Goal: Task Accomplishment & Management: Use online tool/utility

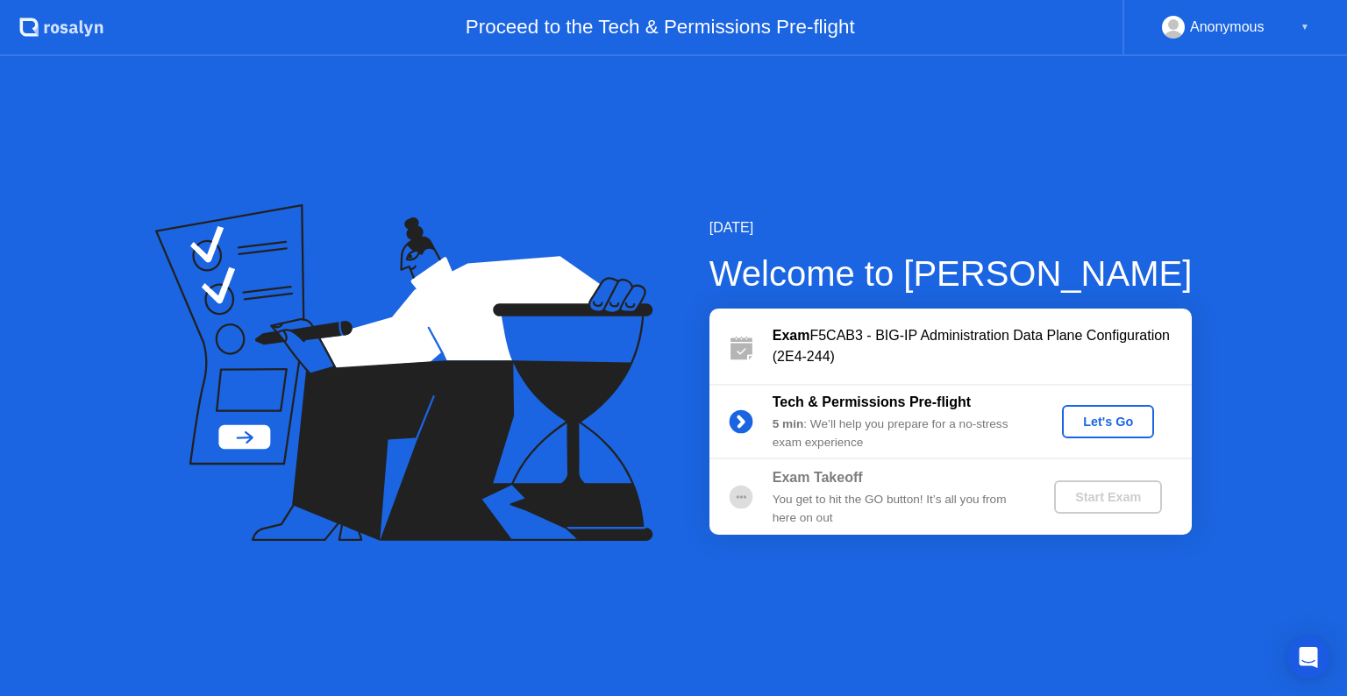
click at [1143, 435] on button "Let's Go" at bounding box center [1108, 421] width 92 height 33
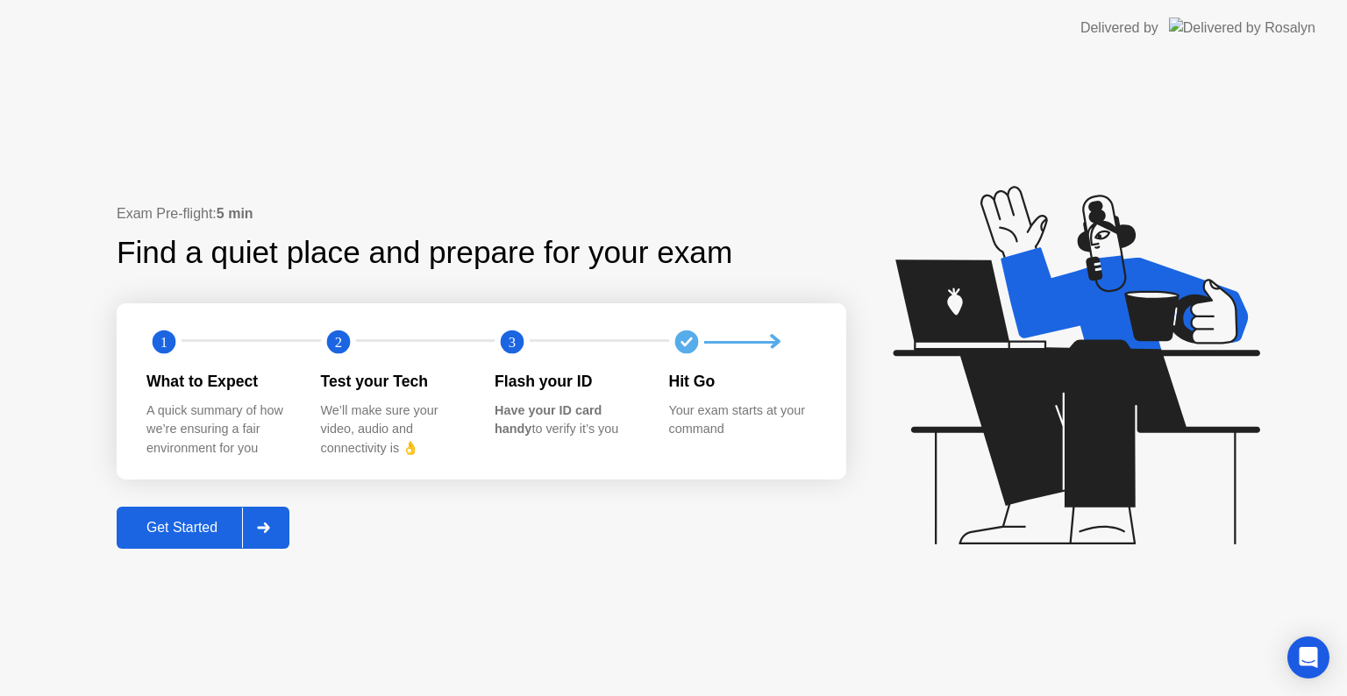
click at [182, 533] on div "Get Started" at bounding box center [182, 528] width 120 height 16
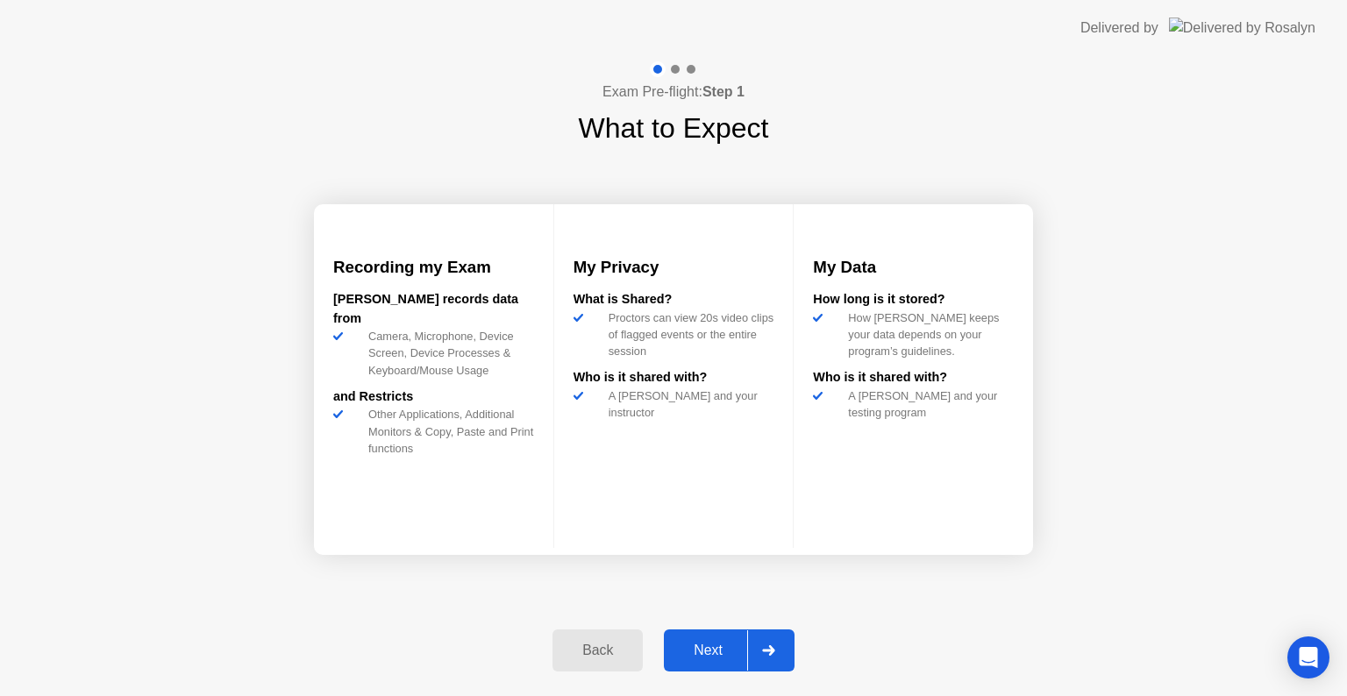
click at [693, 656] on div "Next" at bounding box center [708, 651] width 78 height 16
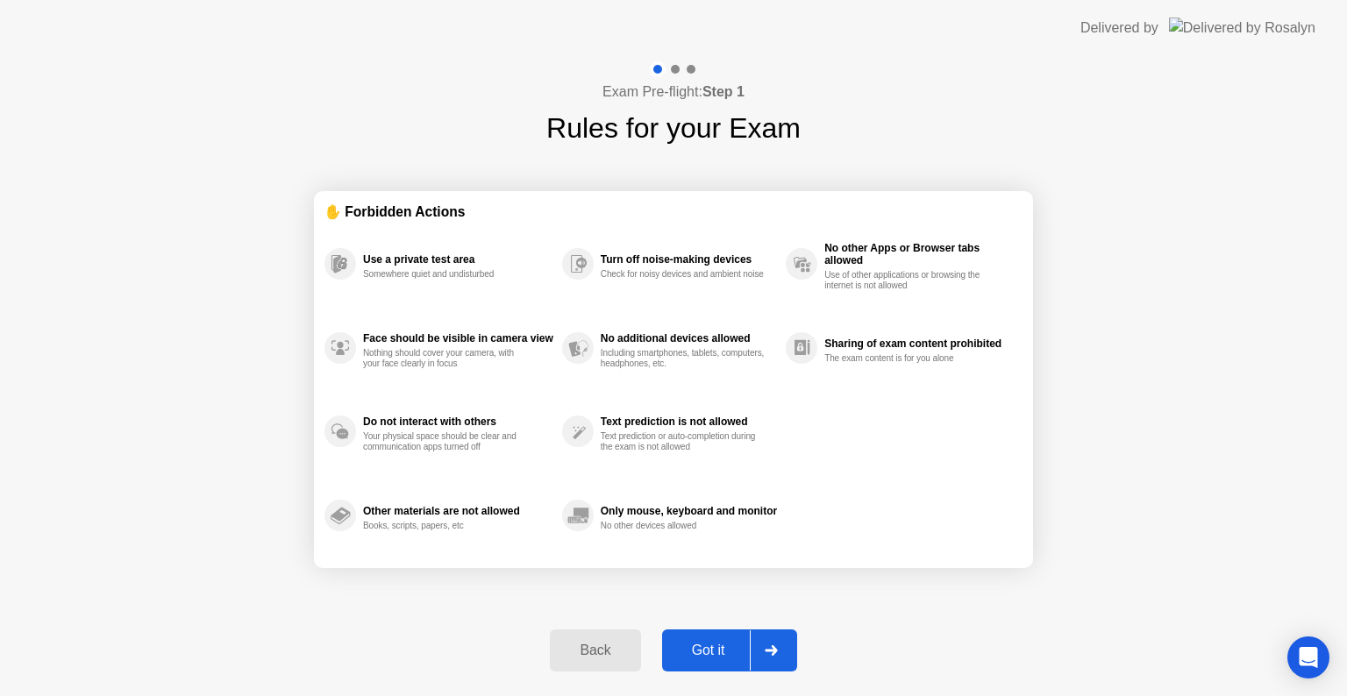
click at [699, 652] on div "Got it" at bounding box center [708, 651] width 82 height 16
select select "**********"
select select "*******"
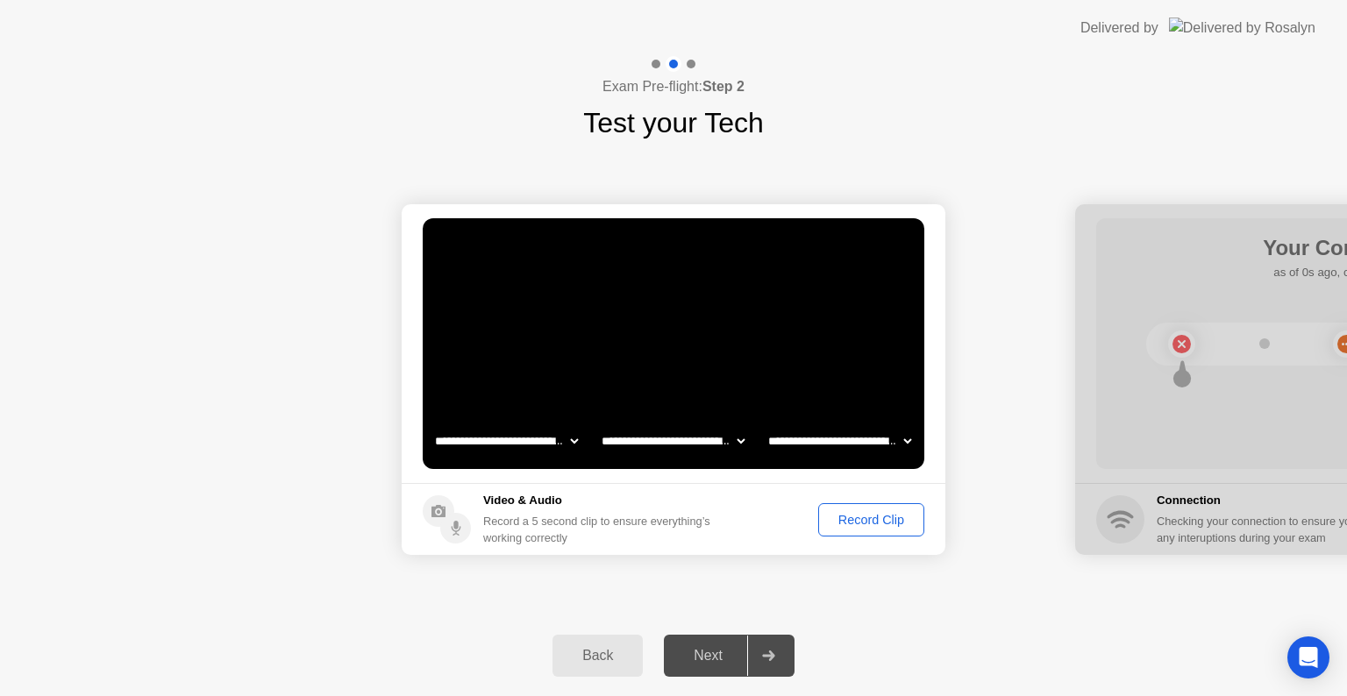
click at [873, 516] on div "Record Clip" at bounding box center [871, 520] width 94 height 14
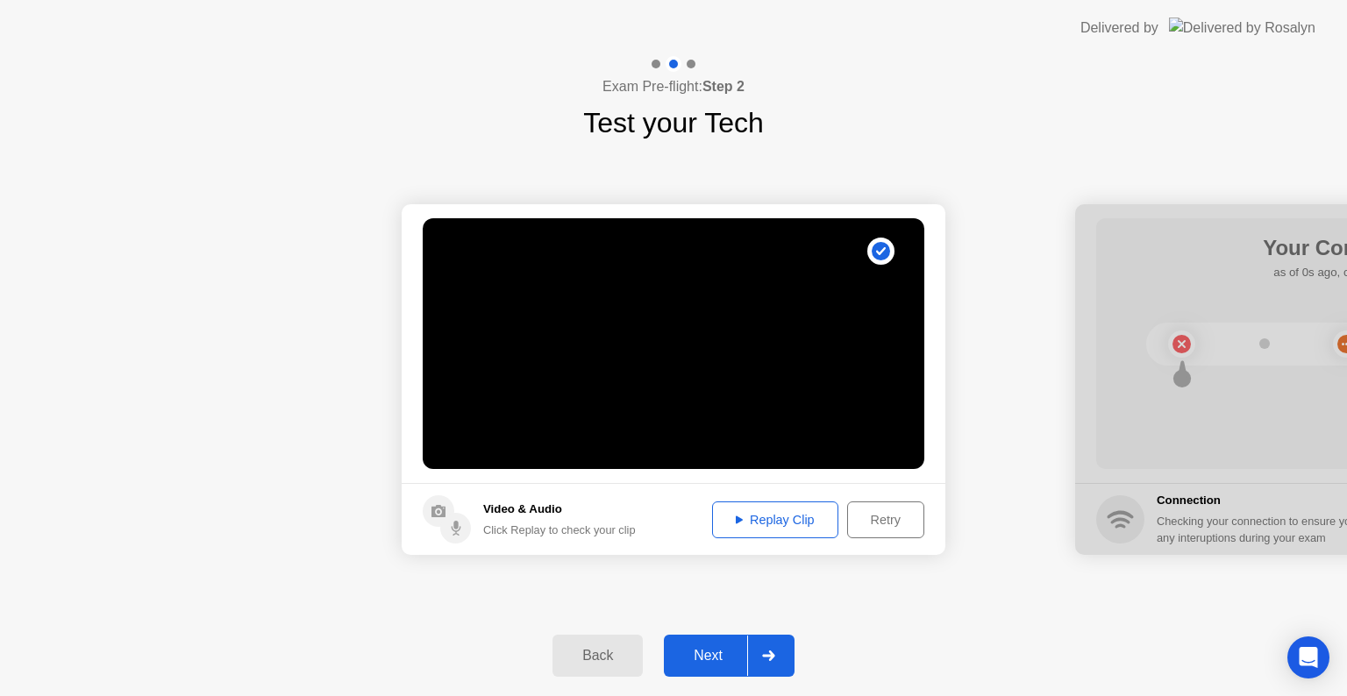
click at [717, 653] on div "Next" at bounding box center [708, 656] width 78 height 16
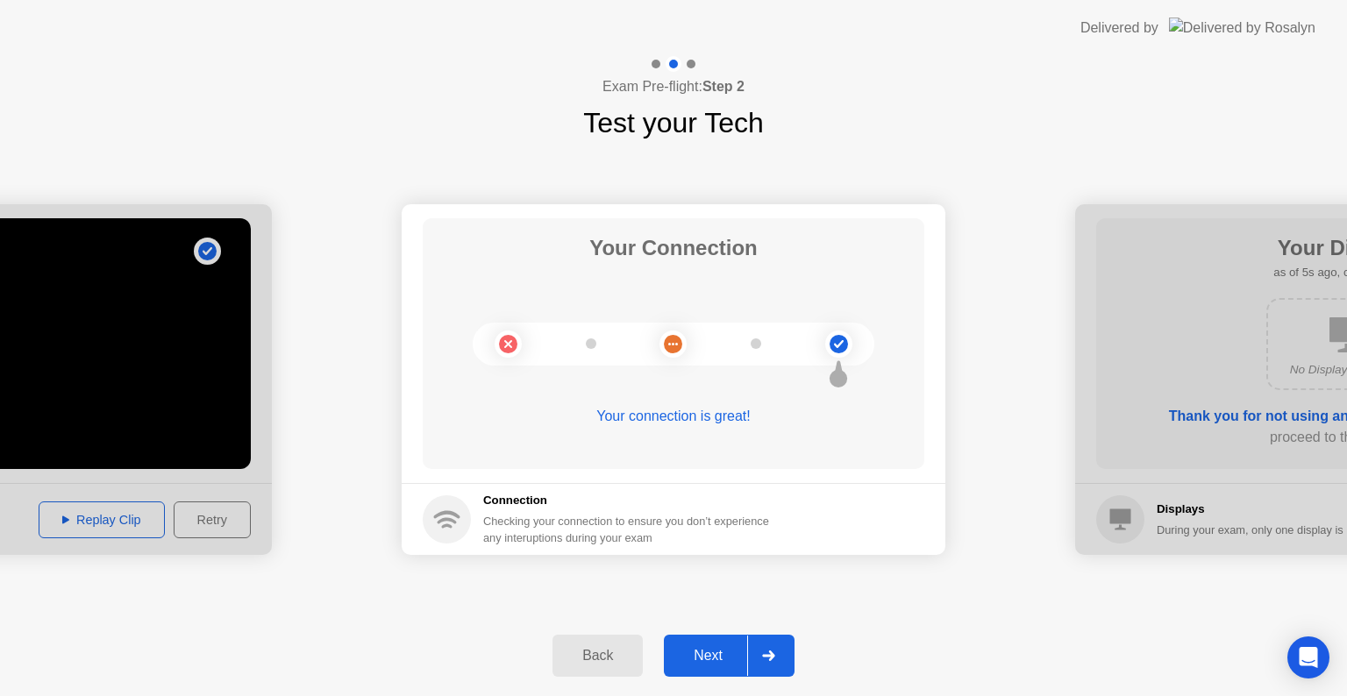
click at [719, 648] on div "Next" at bounding box center [708, 656] width 78 height 16
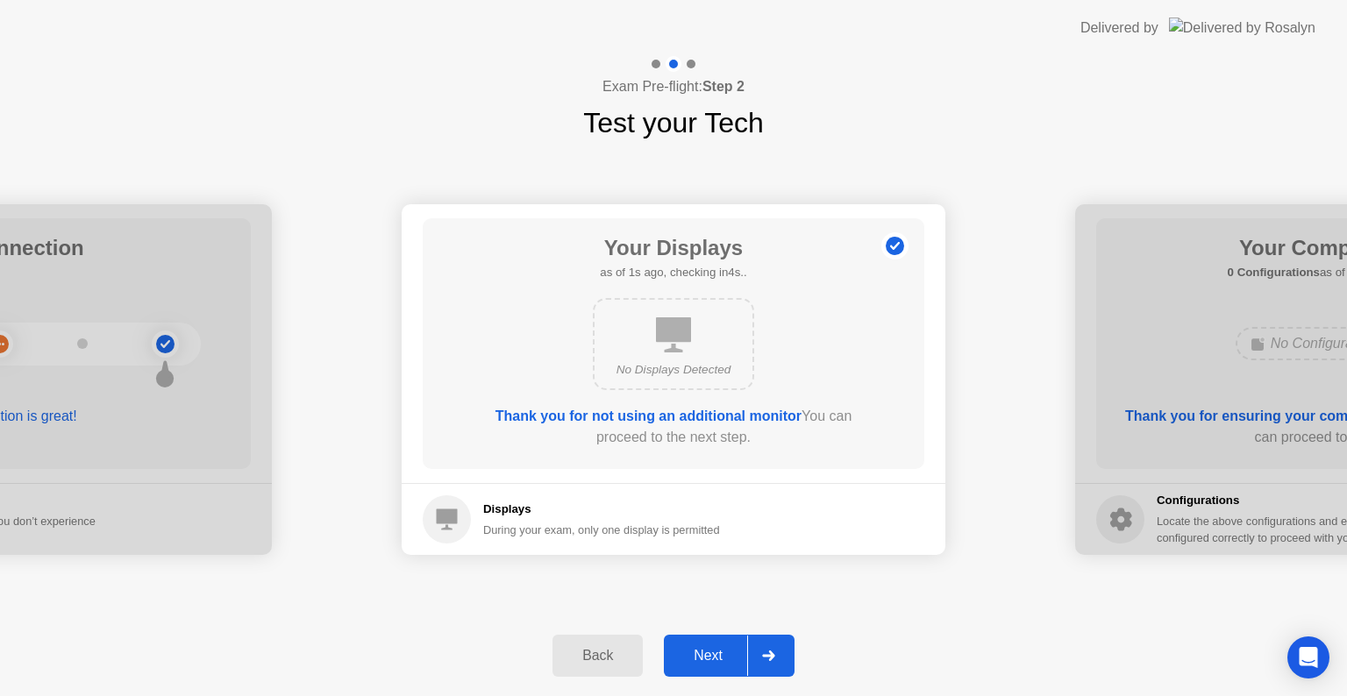
click at [715, 651] on div "Next" at bounding box center [708, 656] width 78 height 16
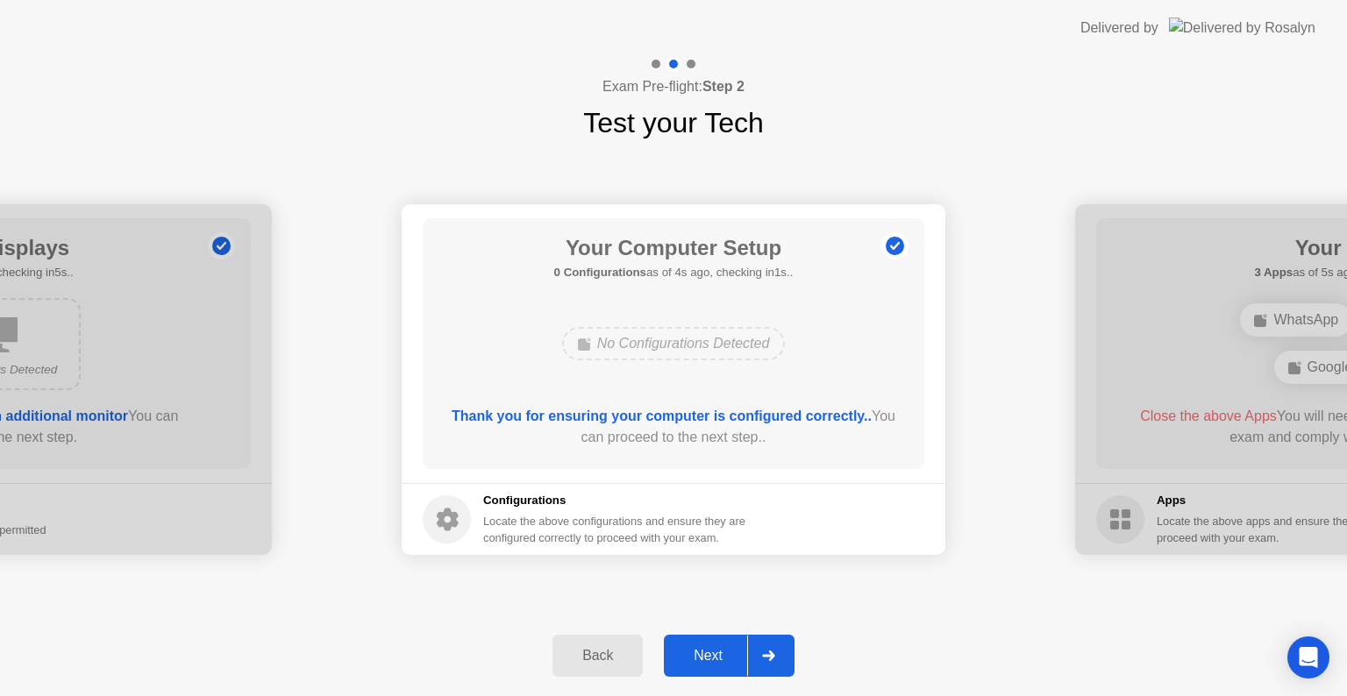
click at [715, 651] on div "Next" at bounding box center [708, 656] width 78 height 16
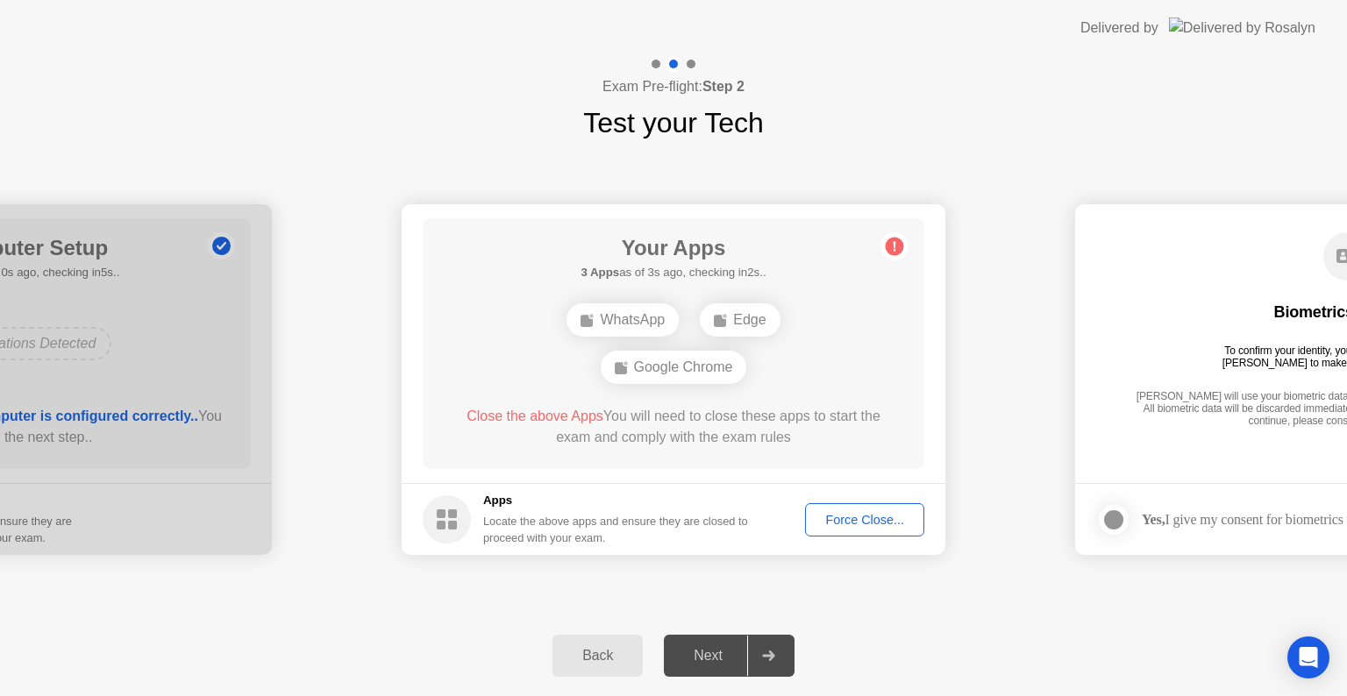
click at [875, 516] on div "Force Close..." at bounding box center [864, 520] width 107 height 14
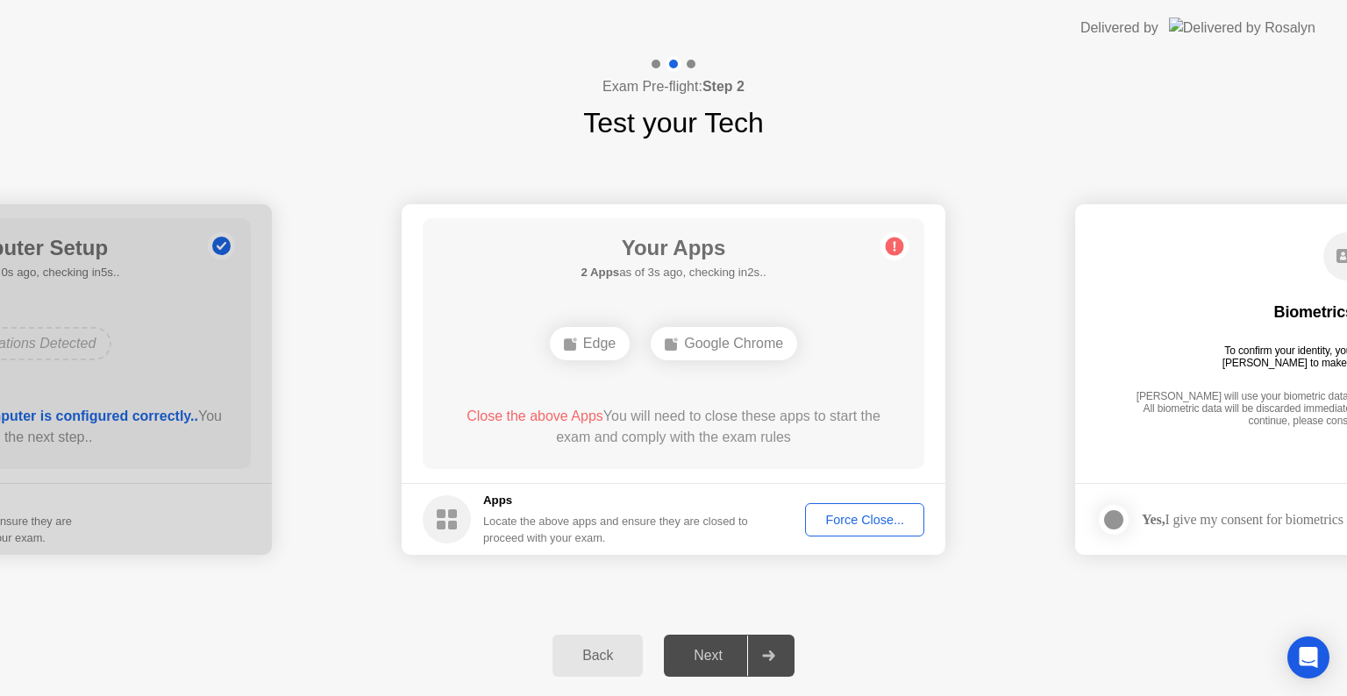
click at [876, 525] on div "Force Close..." at bounding box center [864, 520] width 107 height 14
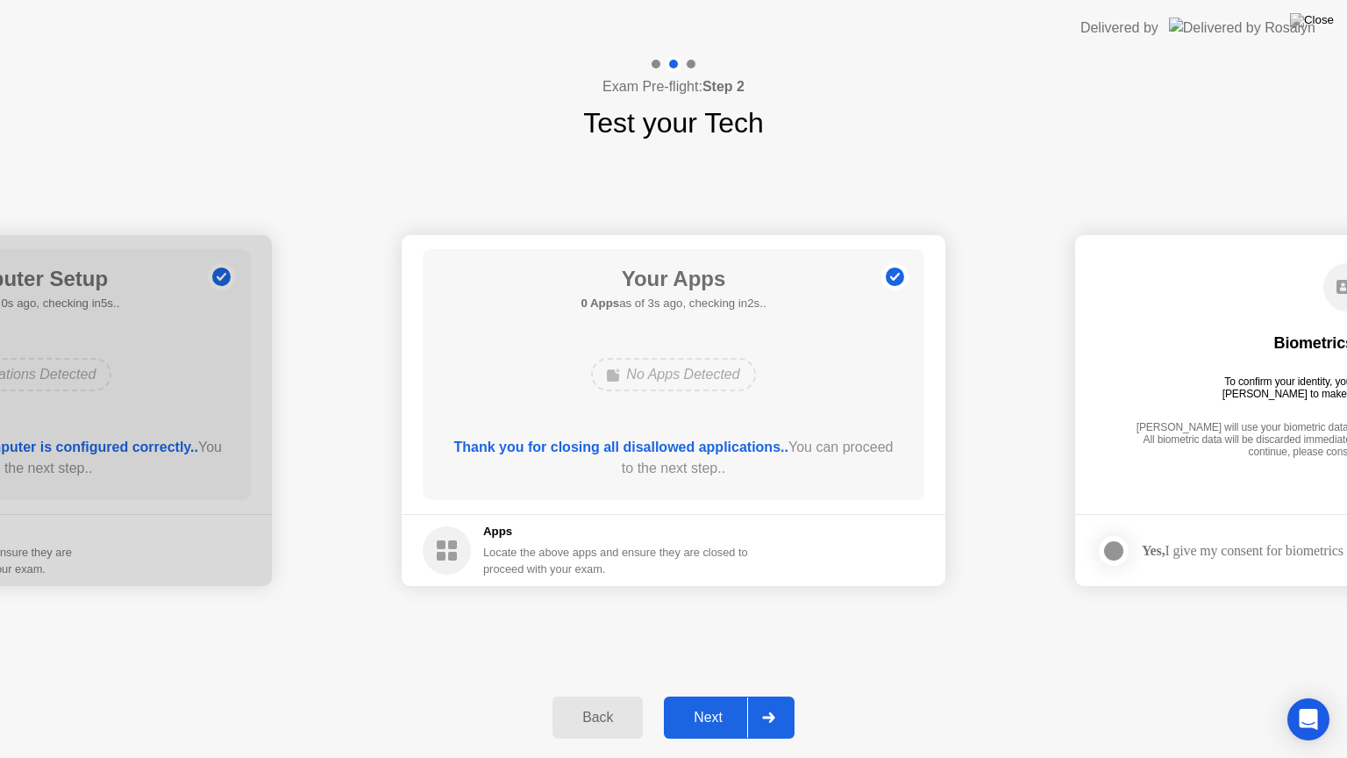
click at [715, 695] on div "Next" at bounding box center [708, 717] width 78 height 16
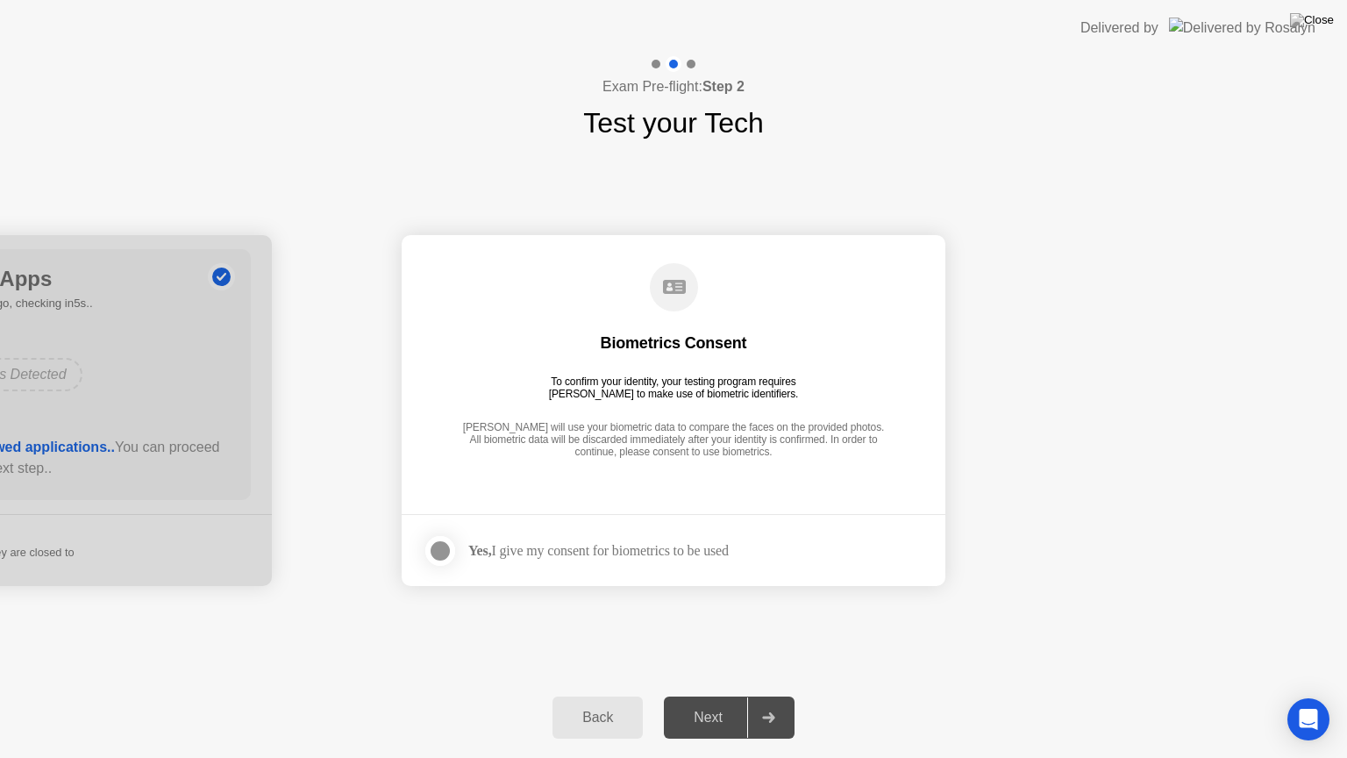
click at [448, 544] on div at bounding box center [440, 550] width 21 height 21
click at [703, 695] on button "Next" at bounding box center [729, 717] width 131 height 42
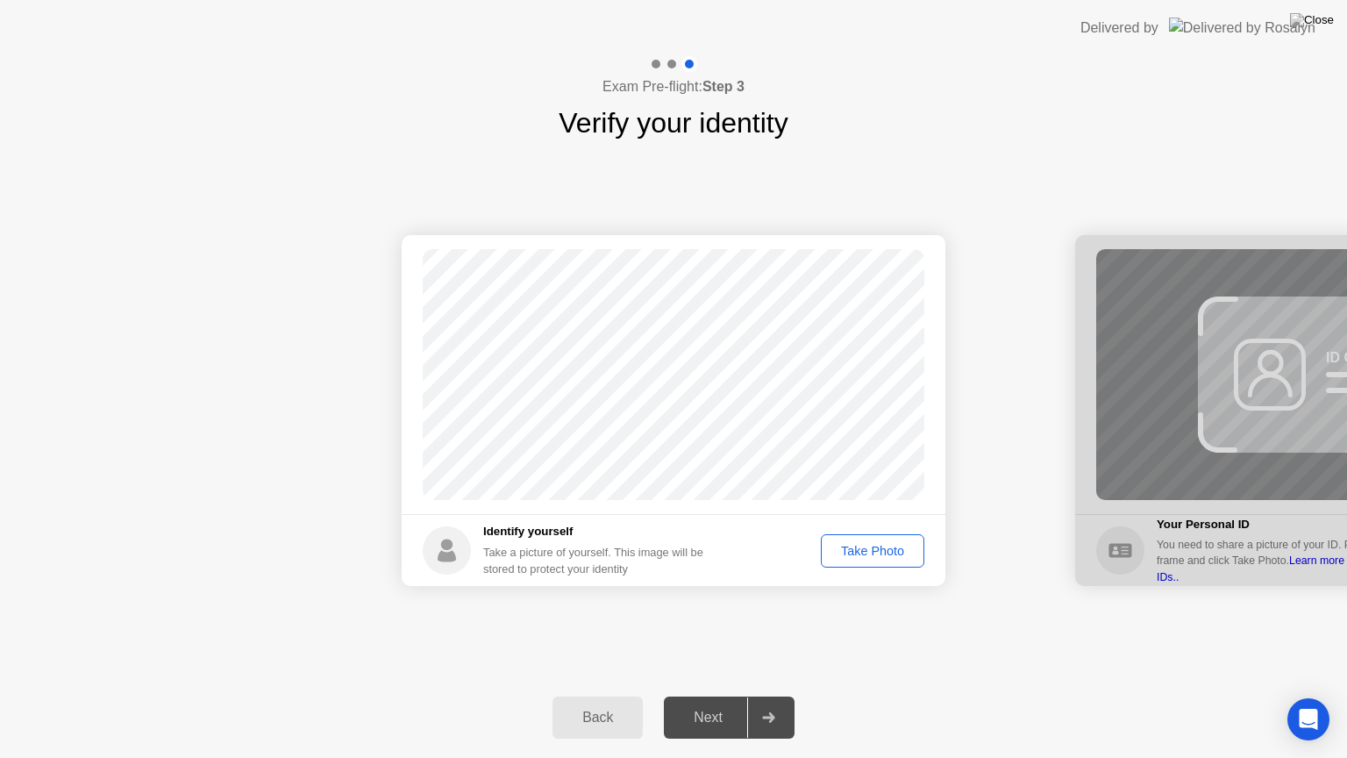
click at [884, 558] on div "Take Photo" at bounding box center [872, 551] width 91 height 14
click at [724, 695] on button "Next" at bounding box center [729, 717] width 131 height 42
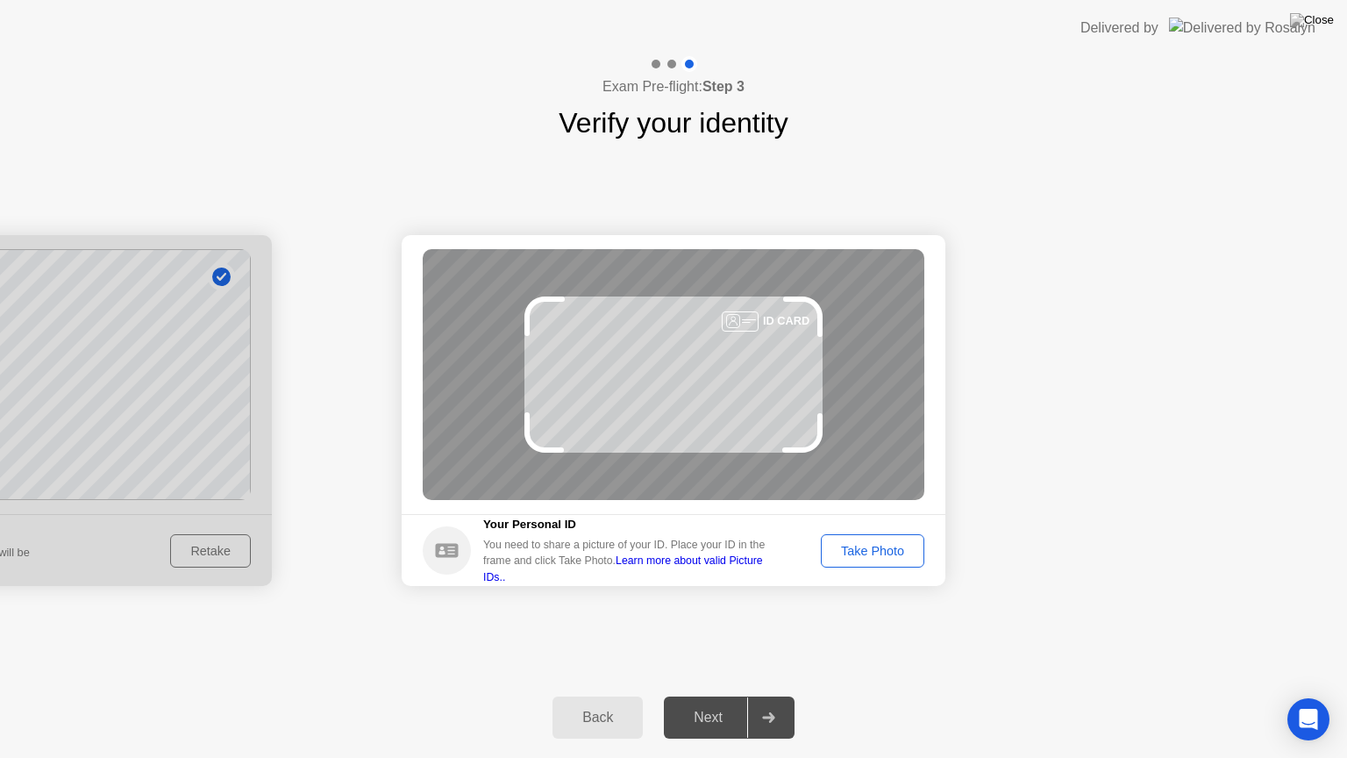
click at [843, 552] on div "Take Photo" at bounding box center [872, 551] width 91 height 14
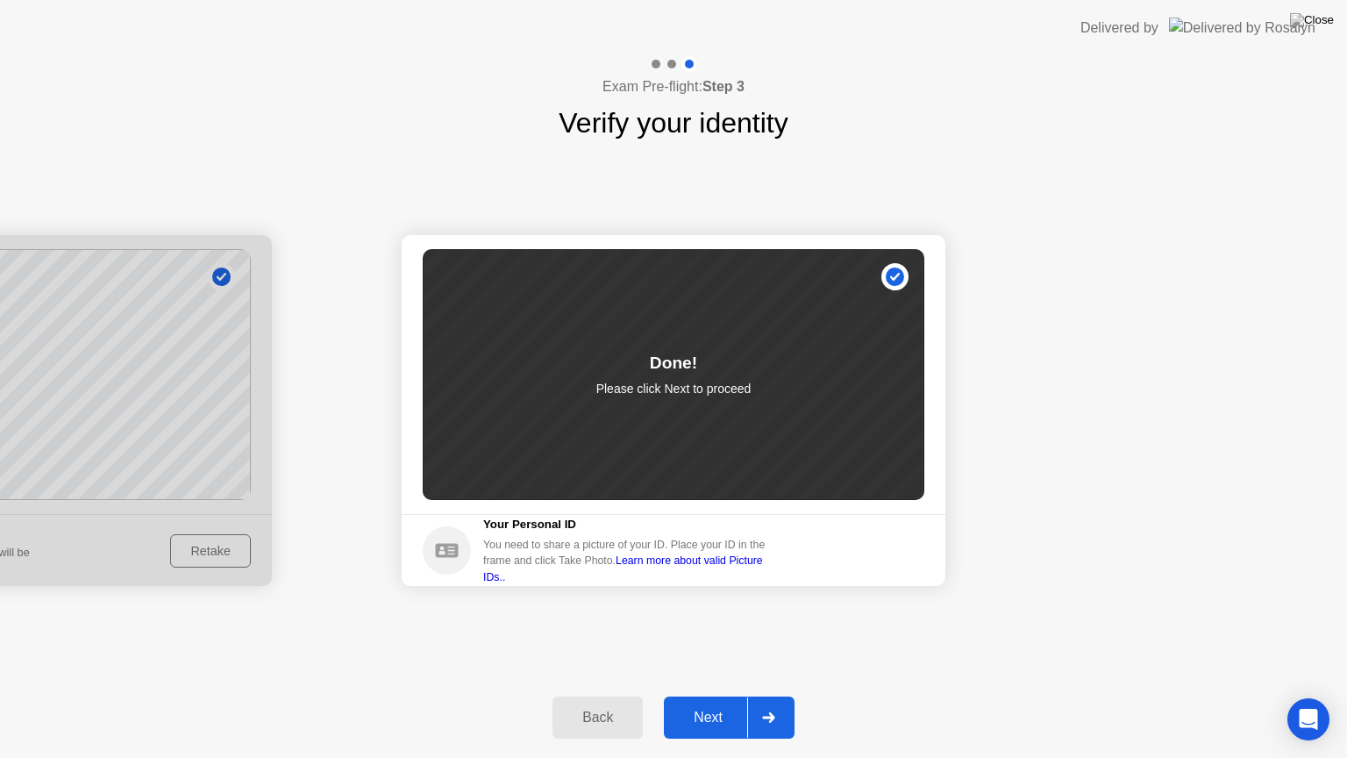
click at [697, 695] on div "Next" at bounding box center [708, 717] width 78 height 16
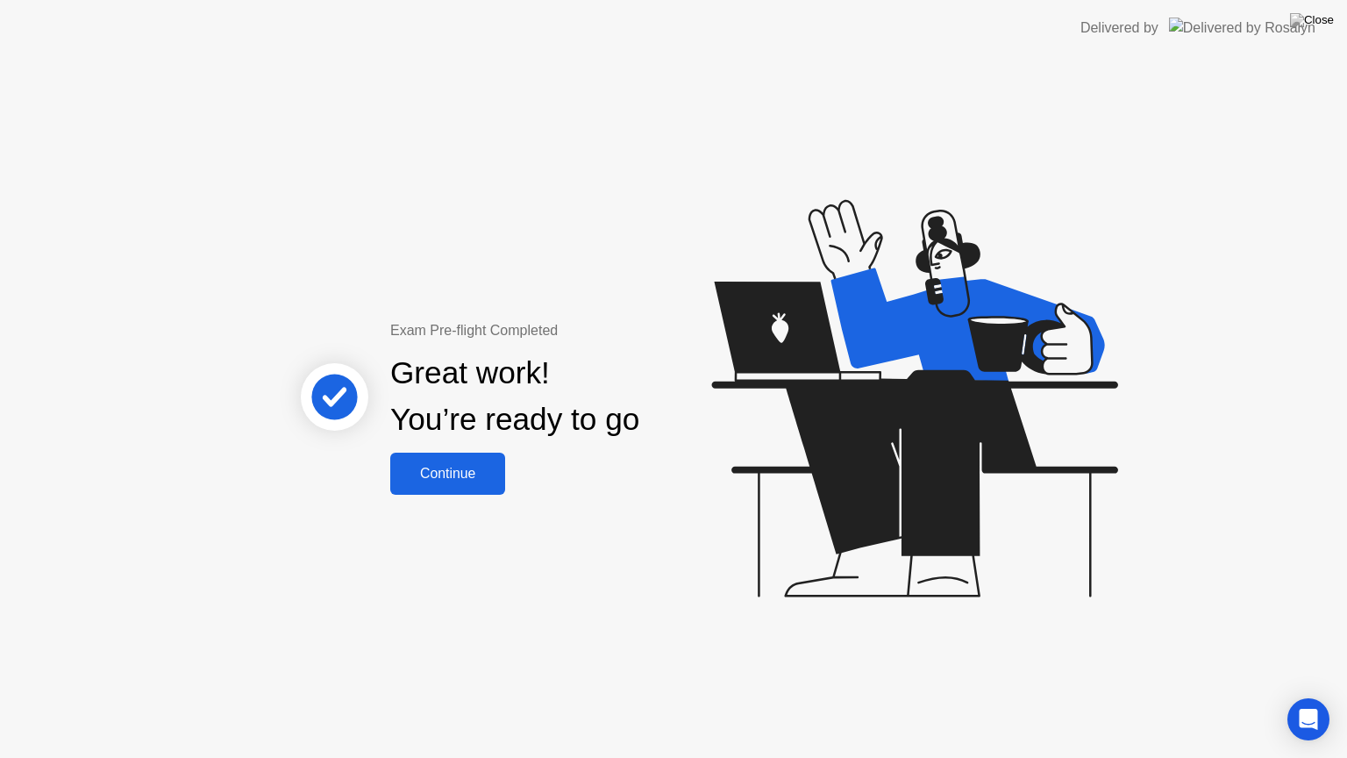
click at [454, 481] on div "Continue" at bounding box center [447, 474] width 104 height 16
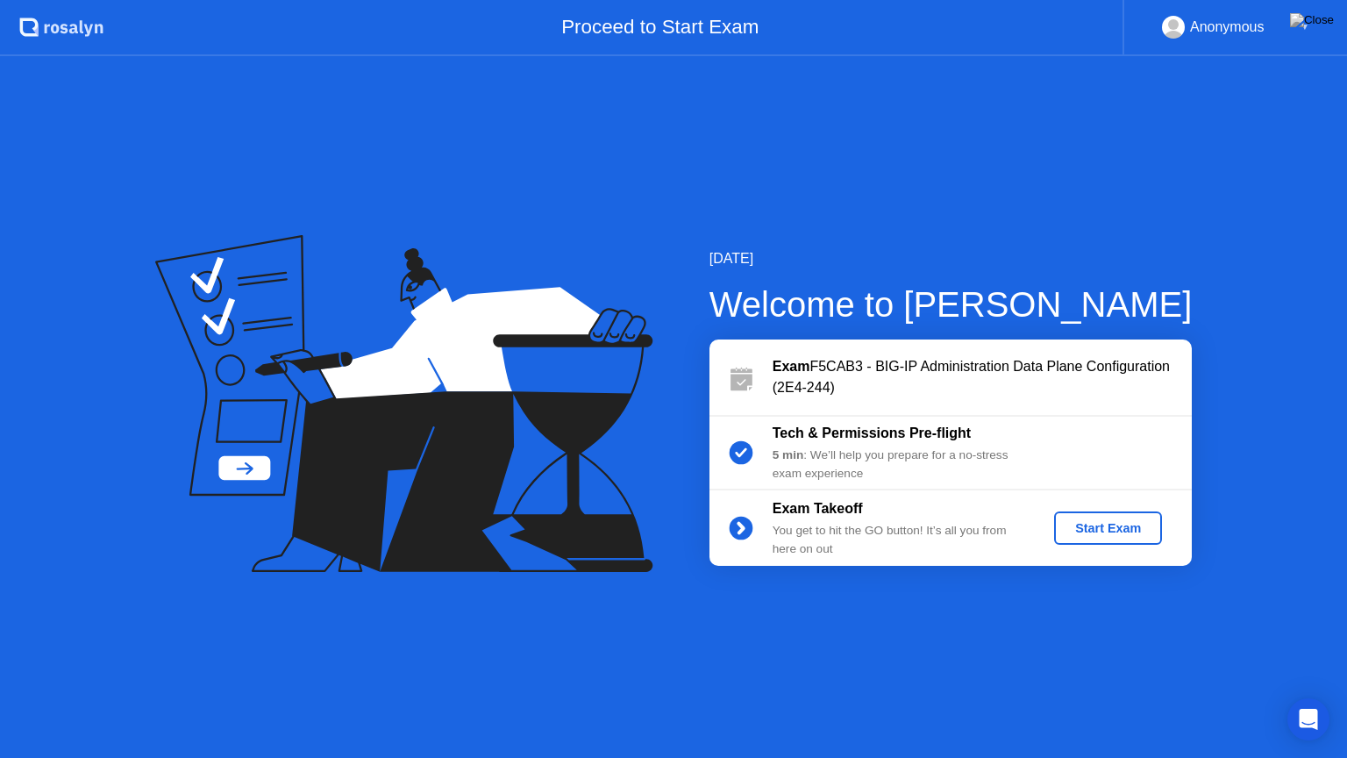
click at [1119, 516] on button "Start Exam" at bounding box center [1108, 527] width 108 height 33
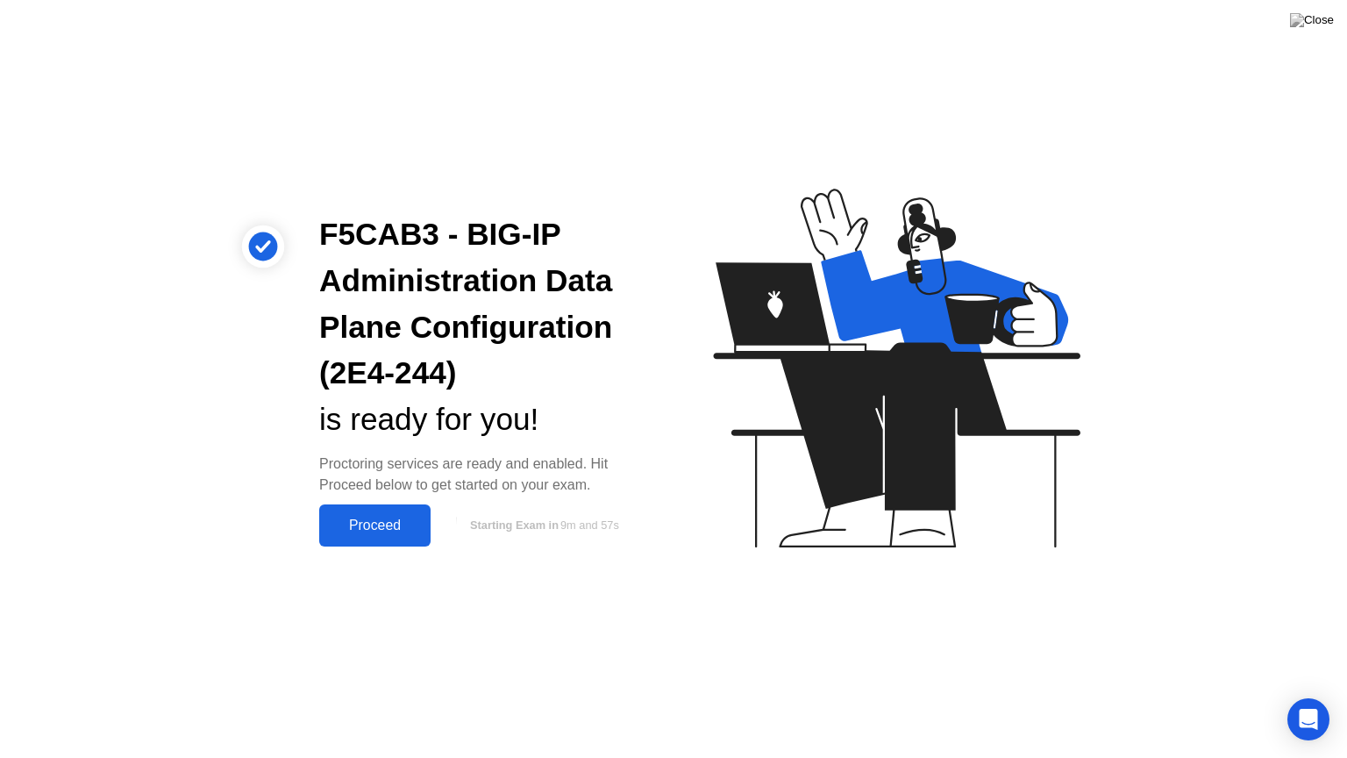
click at [358, 533] on div "Proceed" at bounding box center [374, 525] width 101 height 16
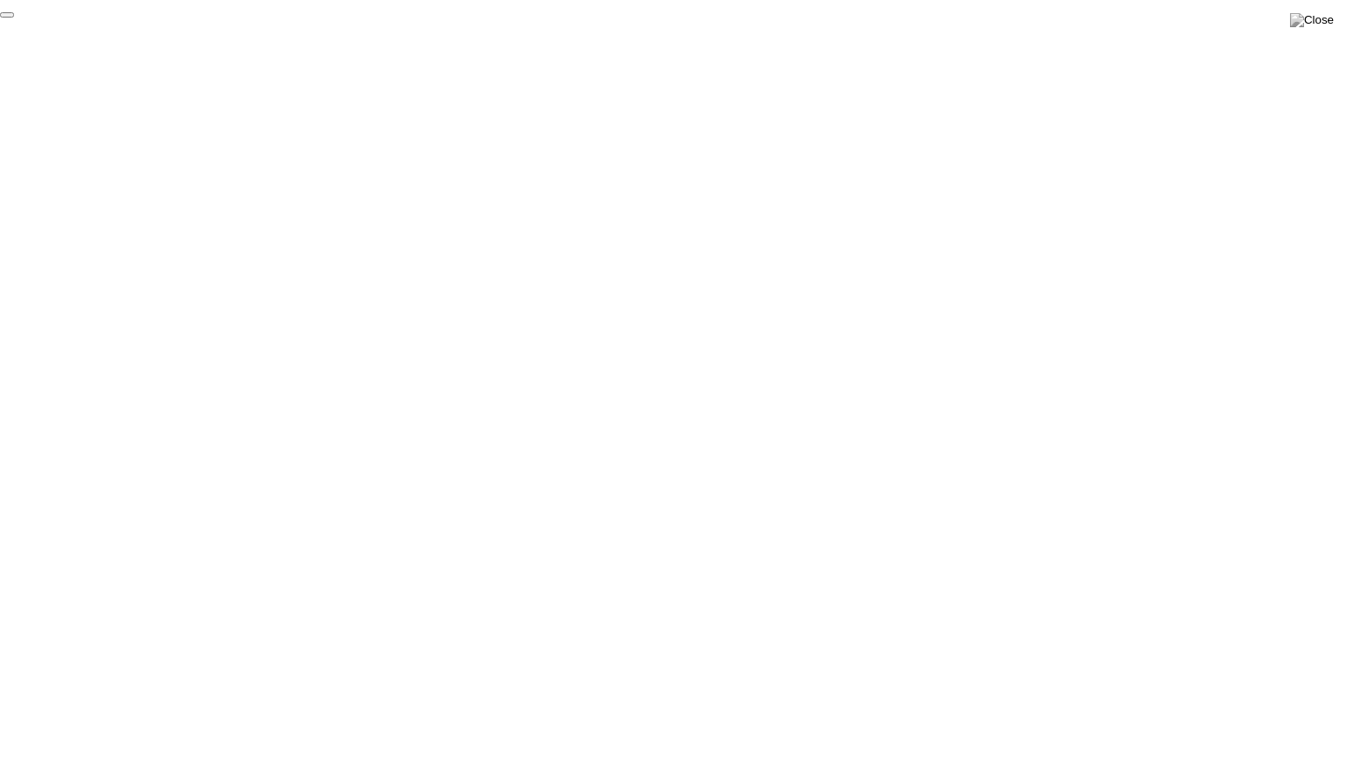
click div "End Proctoring Session"
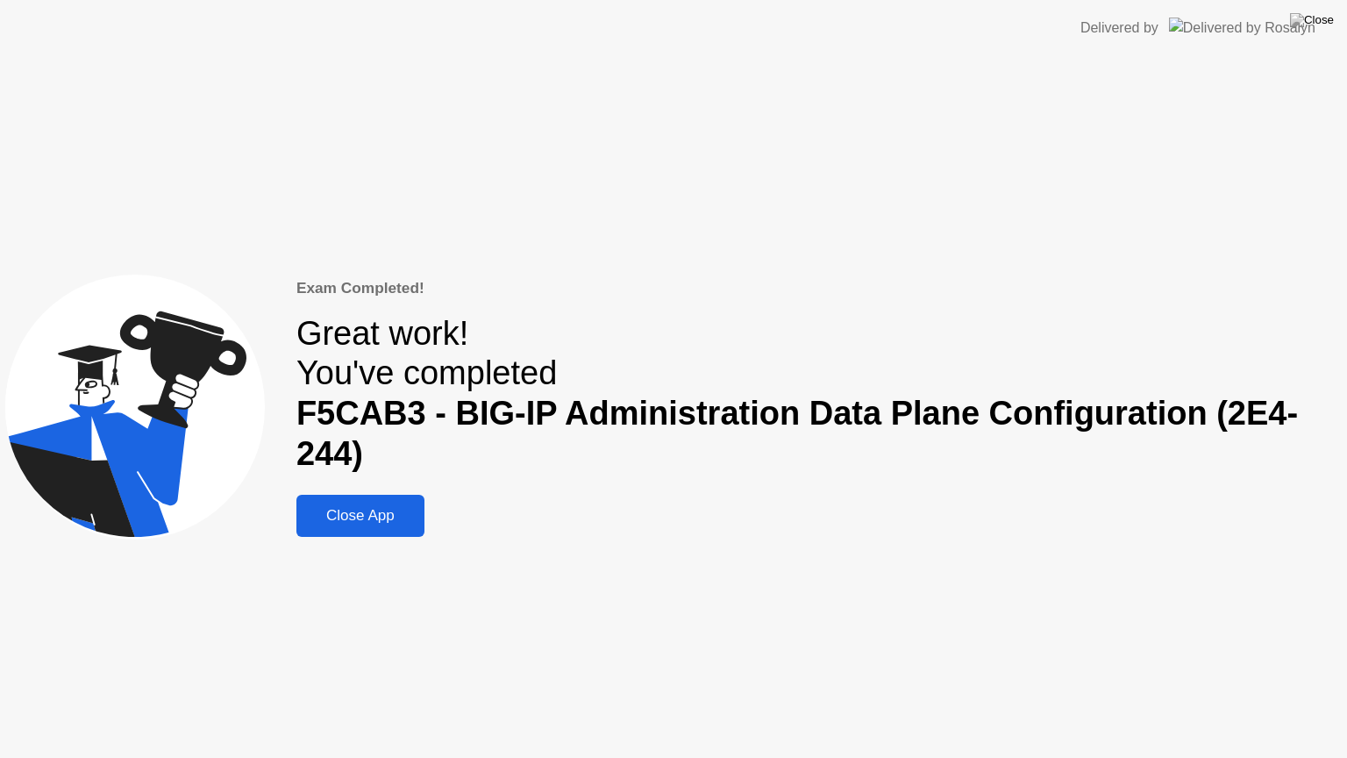
click at [375, 509] on div "Close App" at bounding box center [360, 516] width 117 height 18
